Goal: Navigation & Orientation: Find specific page/section

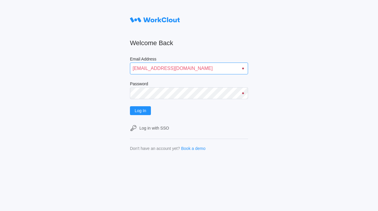
type input "[EMAIL_ADDRESS][DOMAIN_NAME]"
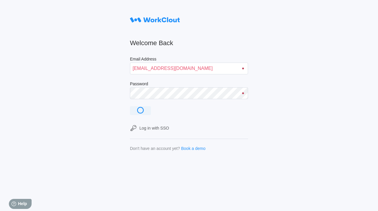
click at [298, 142] on div "Welcome Back Email Address [EMAIL_ADDRESS][DOMAIN_NAME] Password @keyframes rot…" at bounding box center [189, 105] width 378 height 211
click at [284, 100] on div "Welcome Back Email Address [EMAIL_ADDRESS][DOMAIN_NAME] Password @keyframes rot…" at bounding box center [189, 105] width 378 height 211
